Goal: Task Accomplishment & Management: Use online tool/utility

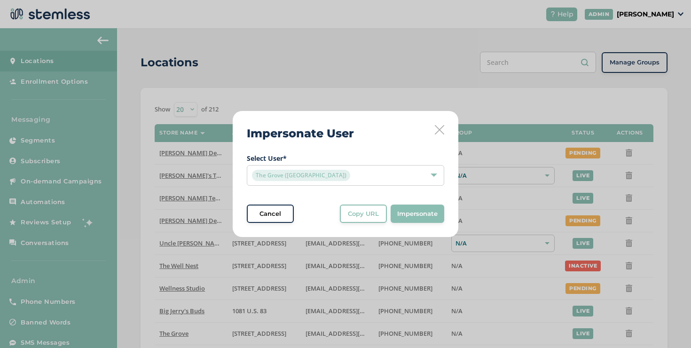
click at [442, 127] on icon at bounding box center [439, 129] width 9 height 9
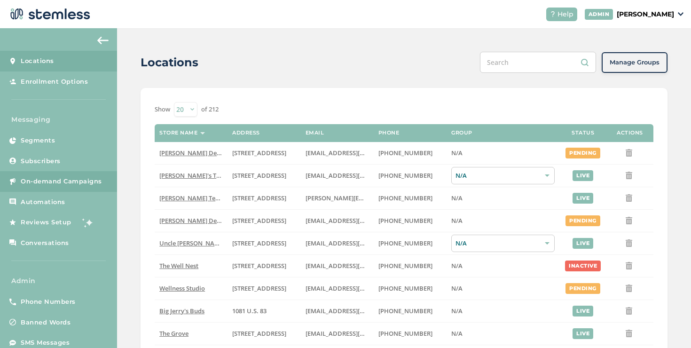
click at [99, 186] on span "On-demand Campaigns" at bounding box center [61, 181] width 81 height 9
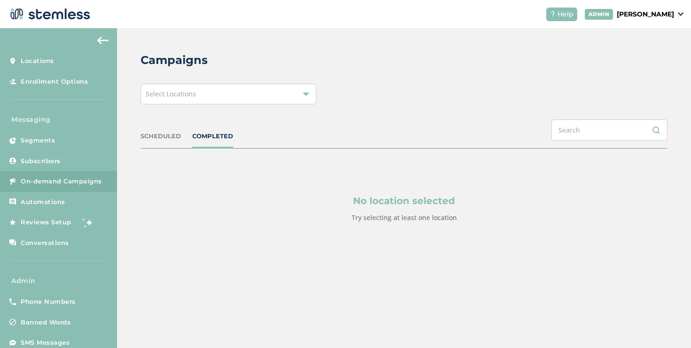
click at [240, 89] on div "Select Locations" at bounding box center [229, 94] width 176 height 21
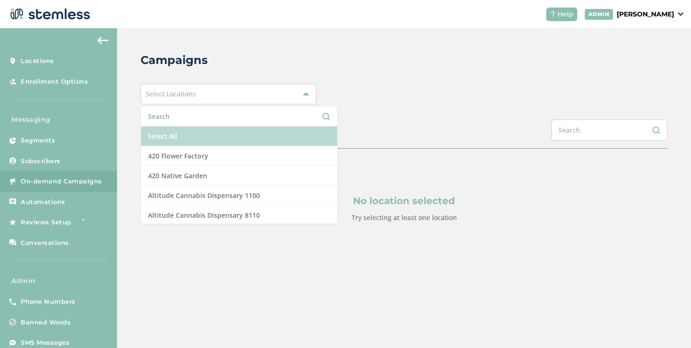
click at [200, 130] on li "Select All" at bounding box center [239, 136] width 196 height 20
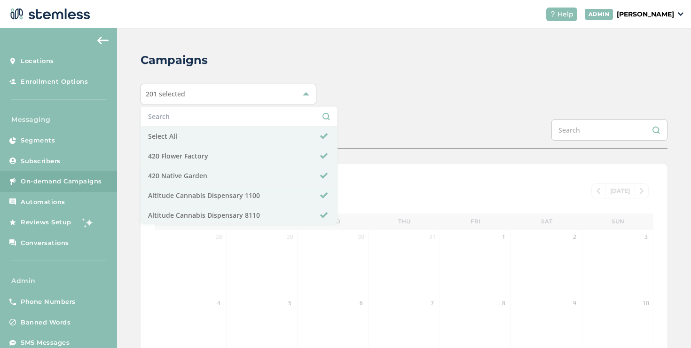
click at [440, 97] on div "201 selected Select All 420 Flower Factory 420 Native Garden Altitude Cannabis …" at bounding box center [404, 94] width 527 height 21
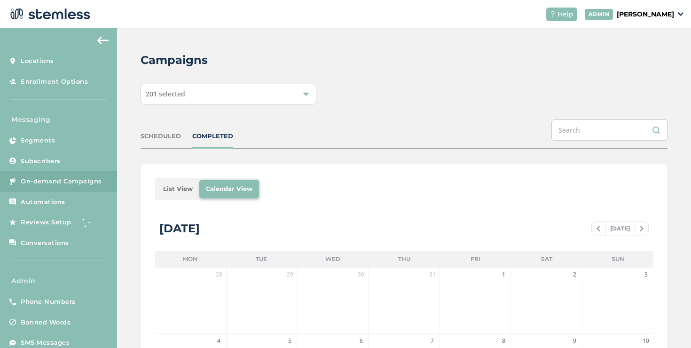
click at [171, 189] on li "List View" at bounding box center [178, 189] width 43 height 19
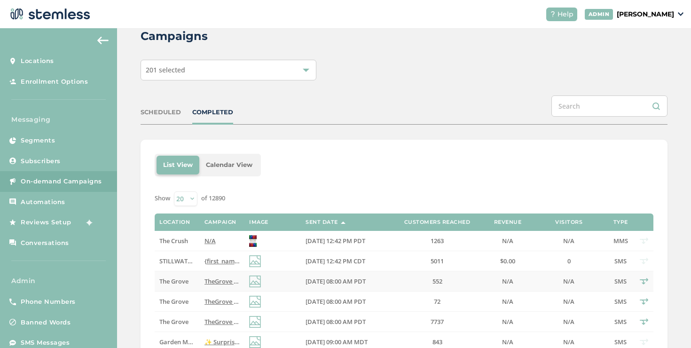
scroll to position [141, 0]
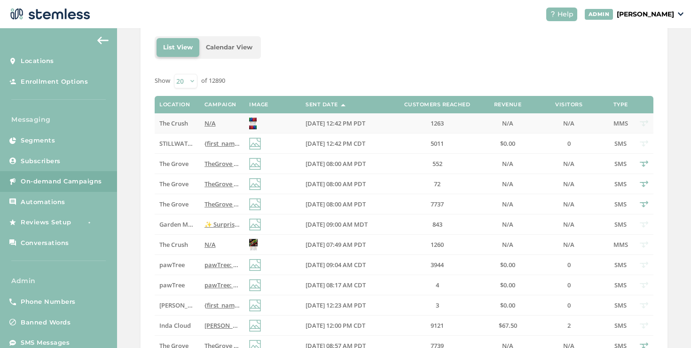
click at [204, 121] on span "N/A" at bounding box center [209, 123] width 11 height 8
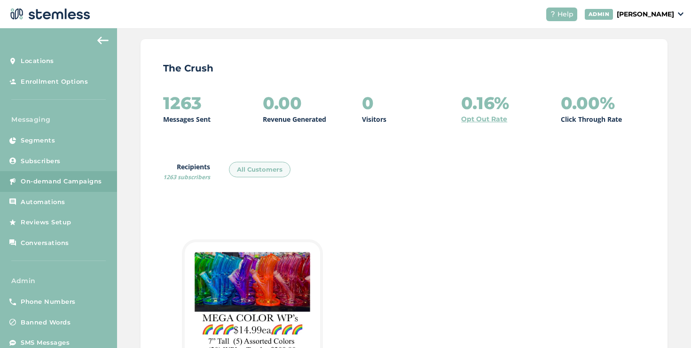
scroll to position [136, 0]
